Goal: Find contact information: Find contact information

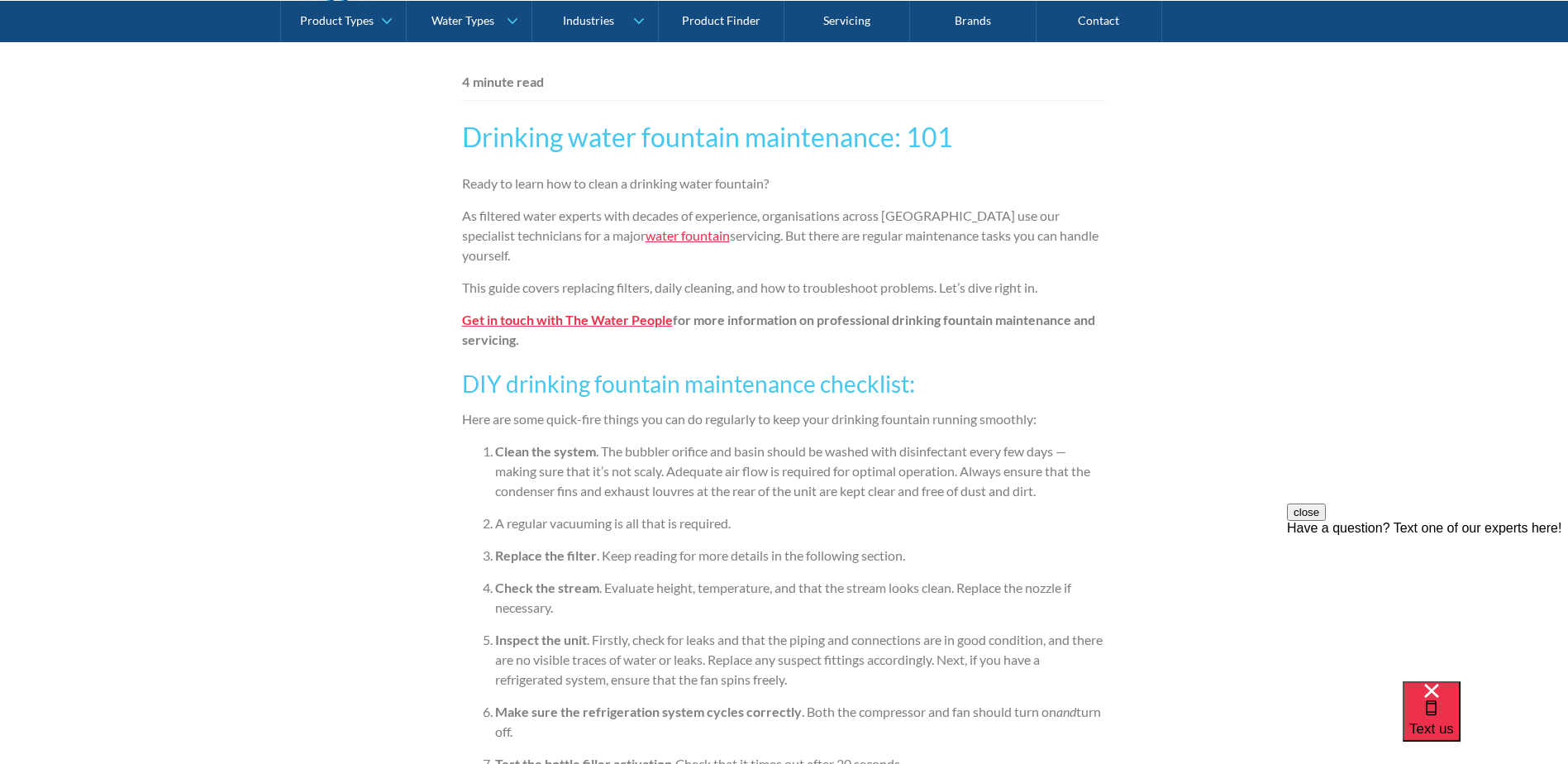
scroll to position [827, 0]
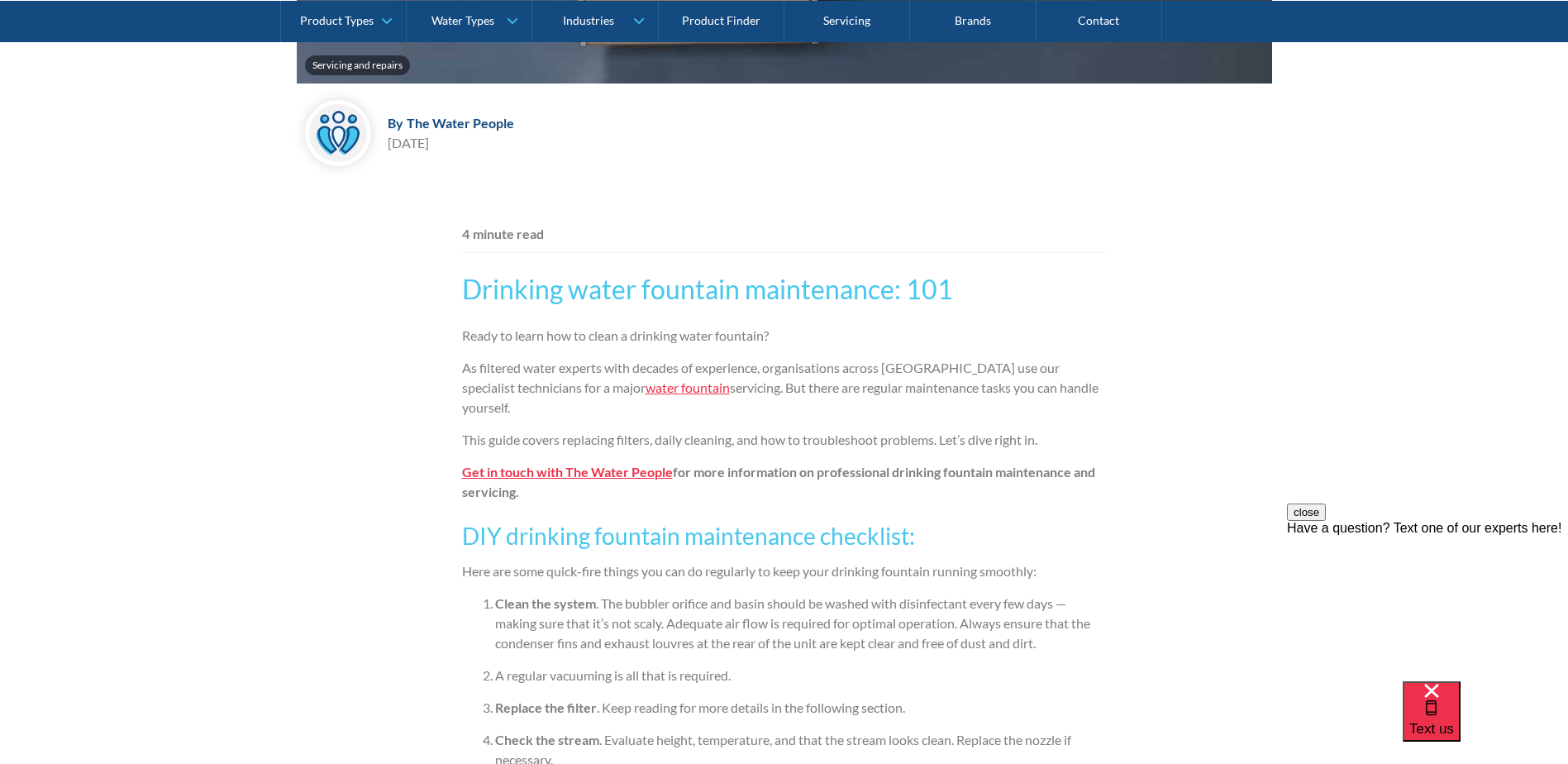
click at [608, 477] on strong "Get in touch with The Water People" at bounding box center [567, 472] width 211 height 16
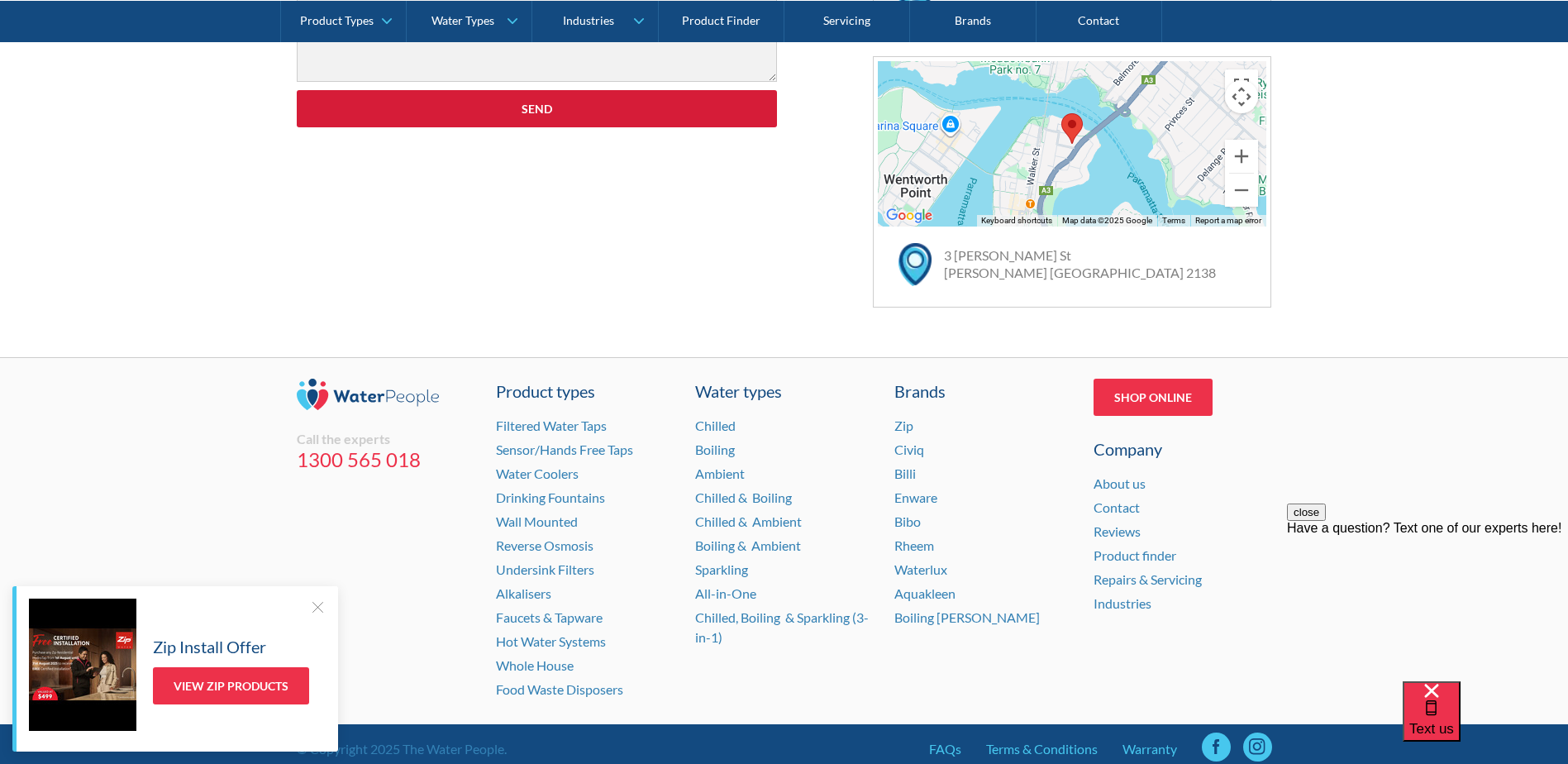
scroll to position [1095, 0]
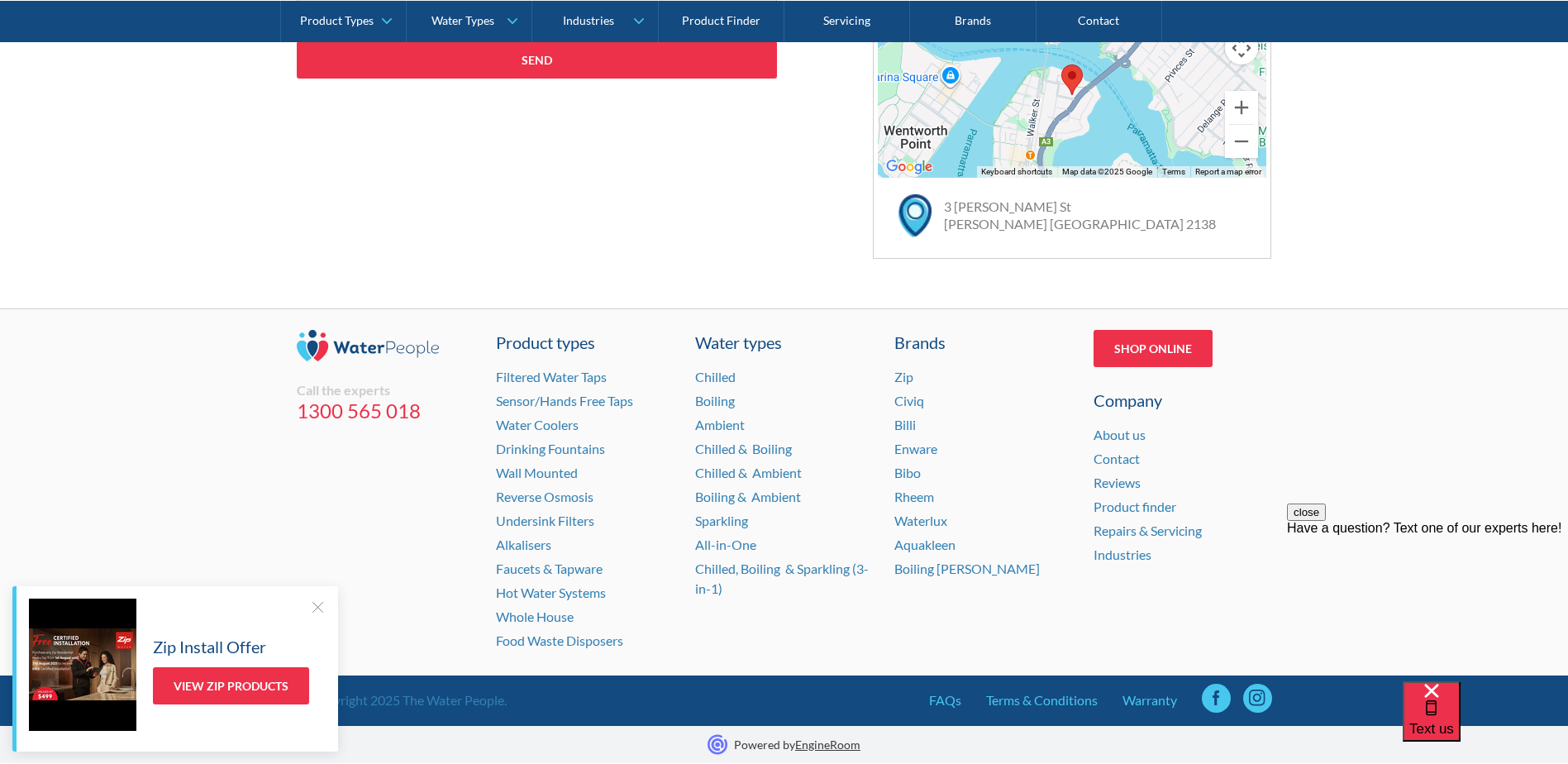
click at [319, 606] on div at bounding box center [318, 607] width 17 height 17
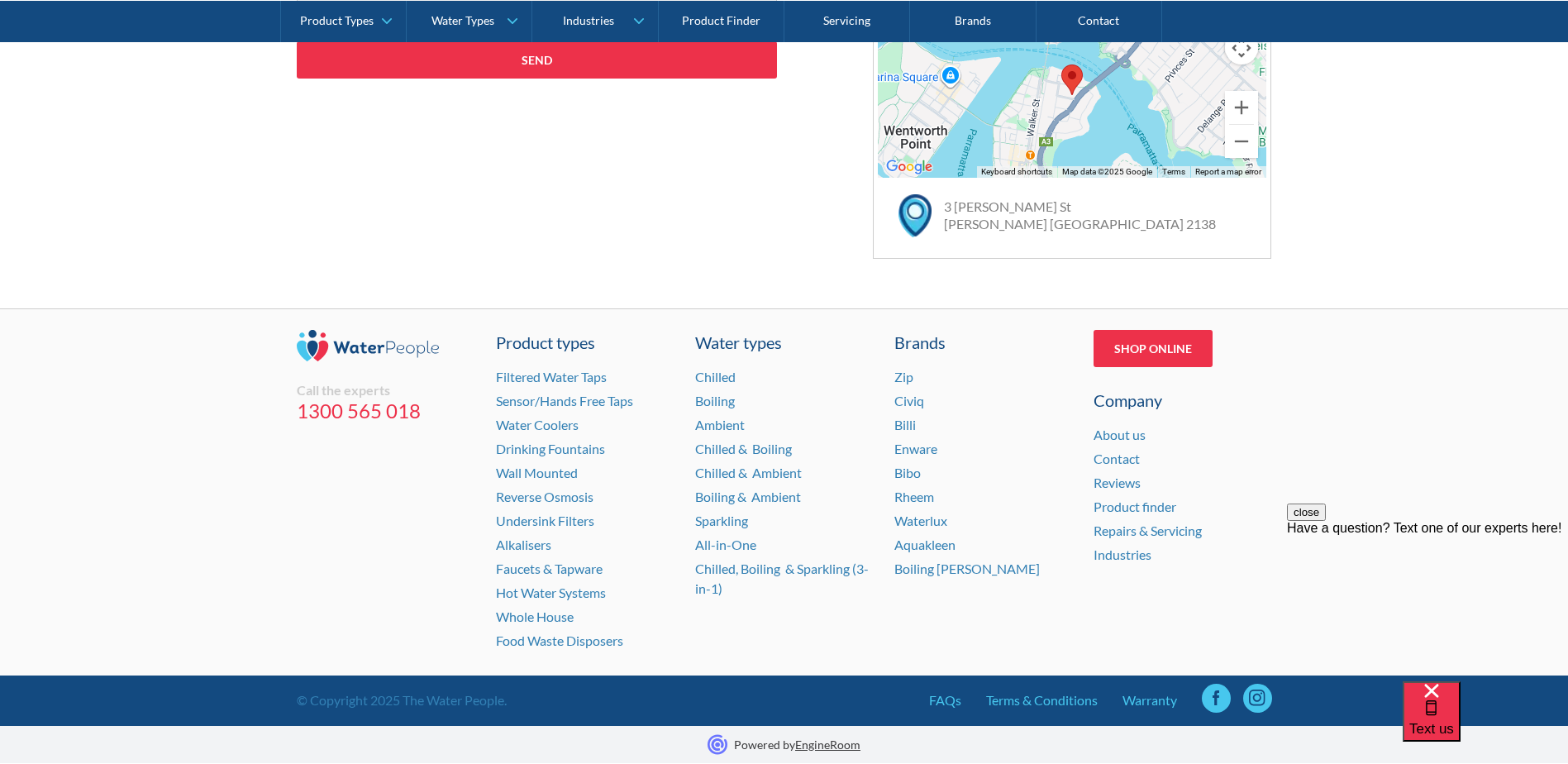
click at [1002, 212] on link "[STREET_ADDRESS][PERSON_NAME][PERSON_NAME]" at bounding box center [1079, 214] width 272 height 33
